Goal: Check status

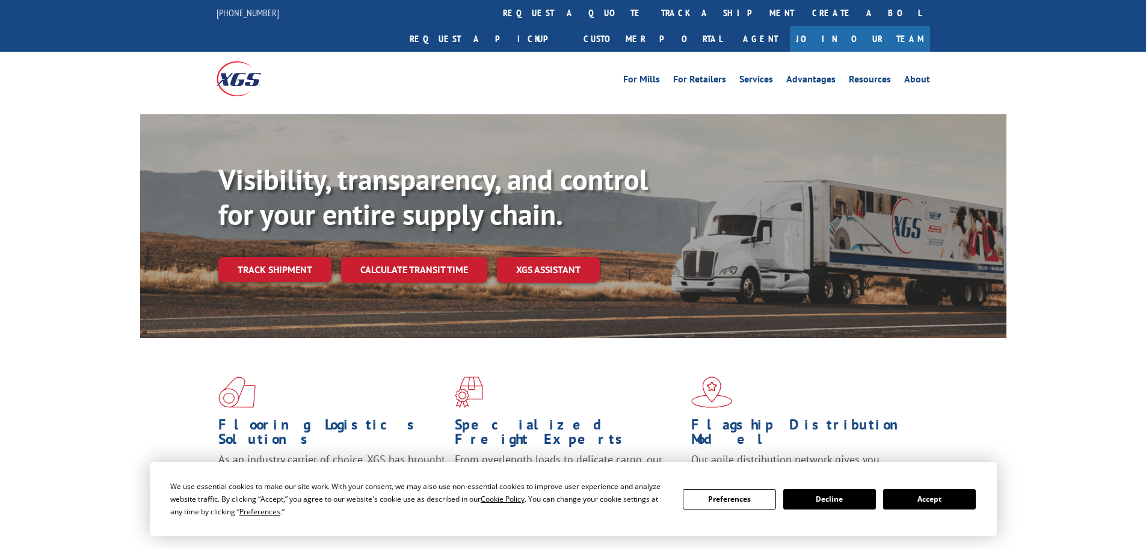
drag, startPoint x: 536, startPoint y: 12, endPoint x: 540, endPoint y: 7, distance: 6.9
click at [652, 11] on link "track a shipment" at bounding box center [727, 13] width 151 height 26
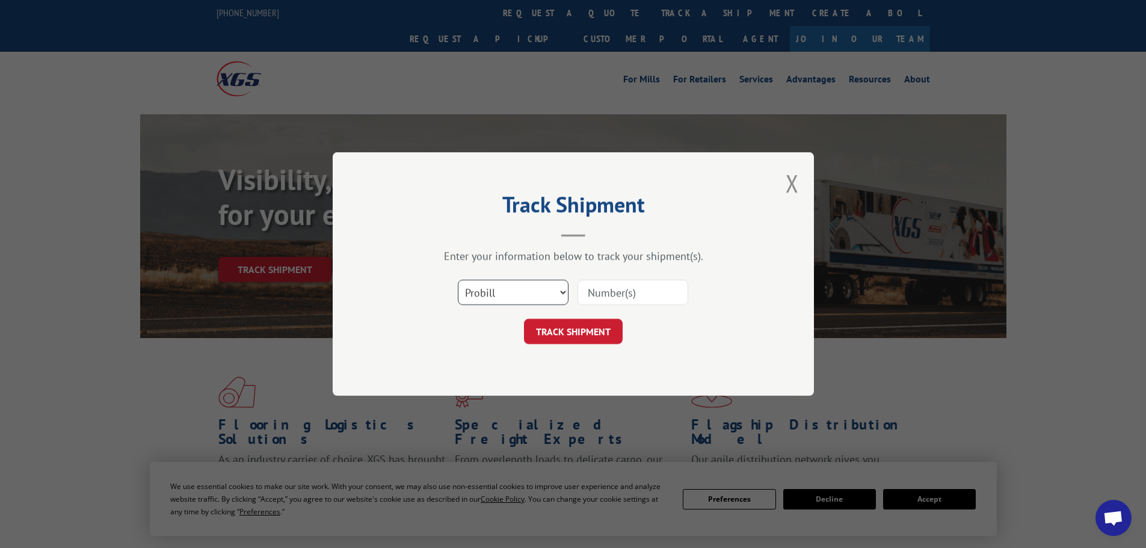
click at [546, 292] on select "Select category... Probill BOL PO" at bounding box center [513, 292] width 111 height 25
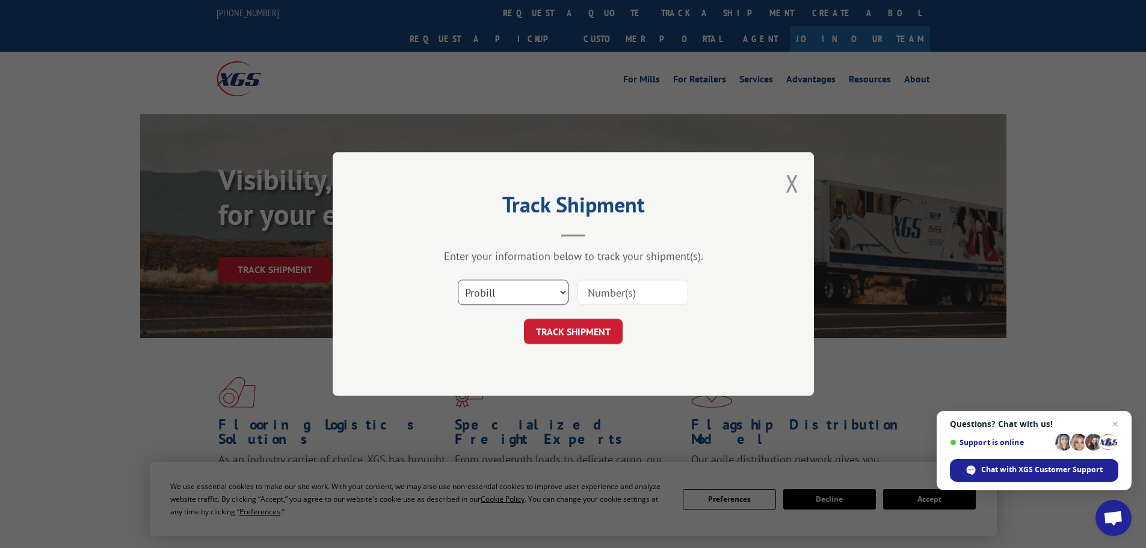
select select "bol"
click at [458, 280] on select "Select category... Probill BOL PO" at bounding box center [513, 292] width 111 height 25
click at [596, 294] on input at bounding box center [633, 292] width 111 height 25
paste input "7079741"
type input "7079741"
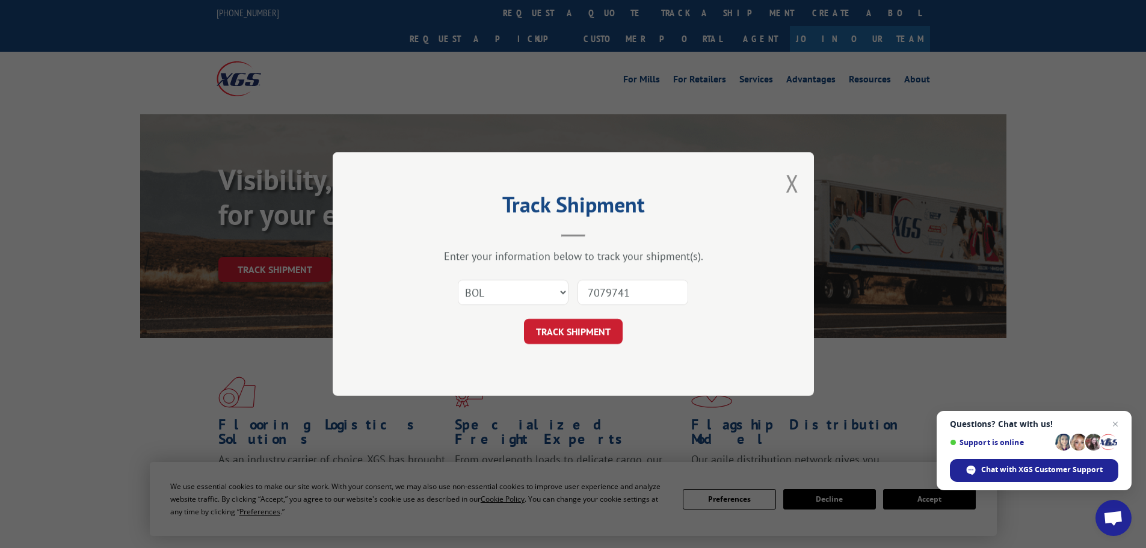
click at [600, 332] on button "TRACK SHIPMENT" at bounding box center [573, 331] width 99 height 25
